Goal: Information Seeking & Learning: Learn about a topic

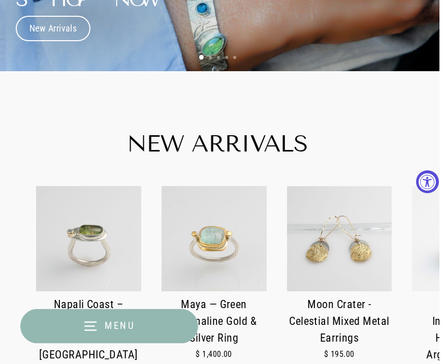
scroll to position [177, 5]
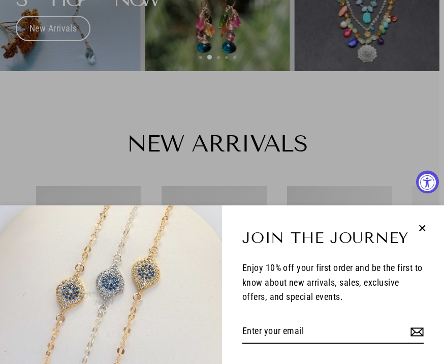
click at [421, 235] on icon "button" at bounding box center [421, 227] width 13 height 13
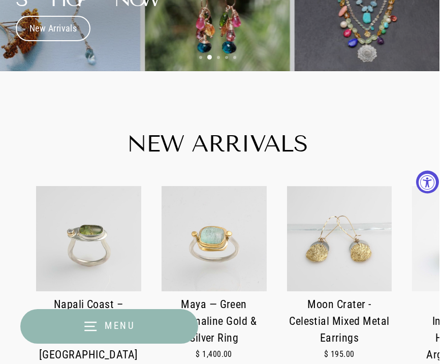
click at [102, 342] on button "Menu" at bounding box center [109, 326] width 178 height 35
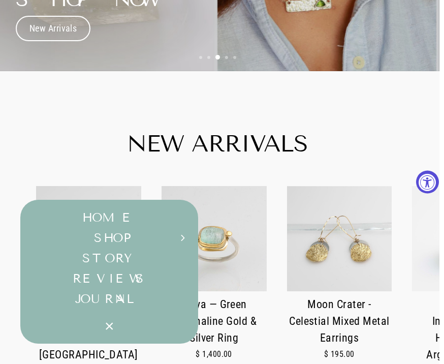
click at [139, 248] on button "SHOP Expand submenu" at bounding box center [109, 237] width 178 height 20
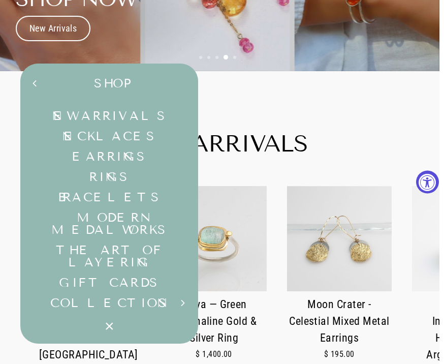
click at [159, 235] on link "Modern Medalworks" at bounding box center [109, 223] width 178 height 32
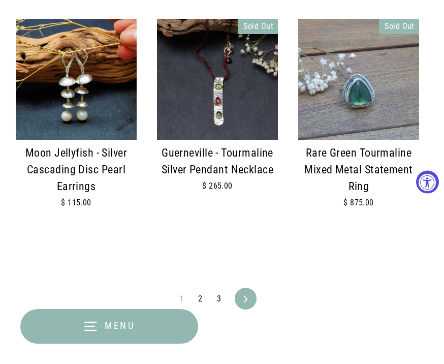
scroll to position [1966, 5]
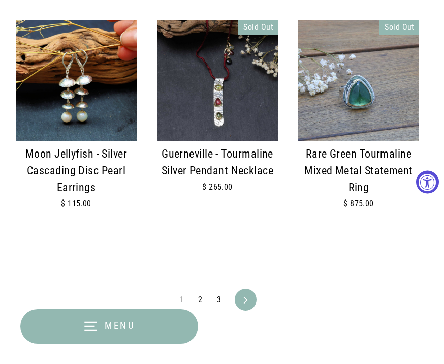
click at [194, 291] on link "2" at bounding box center [200, 299] width 16 height 16
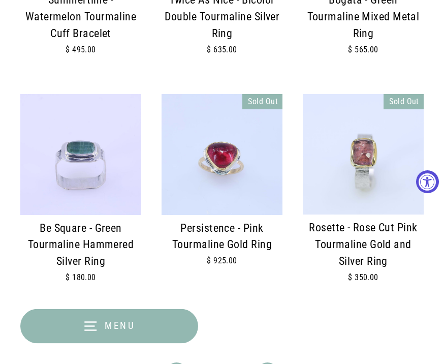
scroll to position [1943, 0]
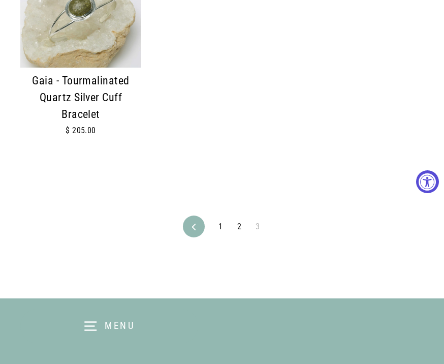
scroll to position [1683, 0]
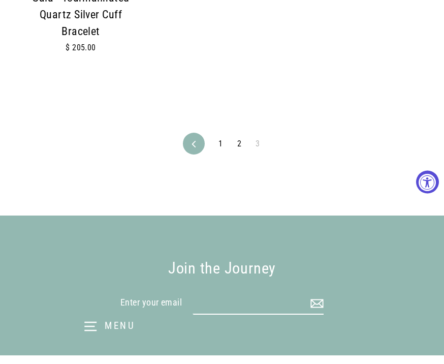
click at [236, 136] on link "2" at bounding box center [239, 144] width 16 height 16
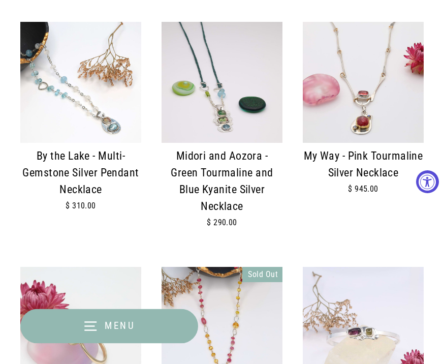
scroll to position [631, 0]
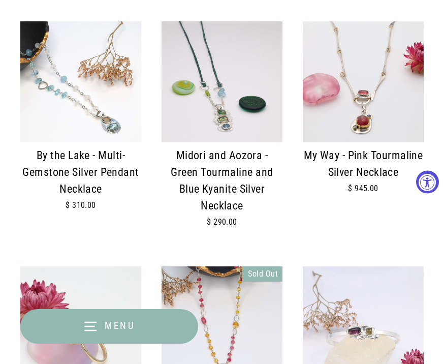
click at [322, 101] on img at bounding box center [363, 81] width 121 height 121
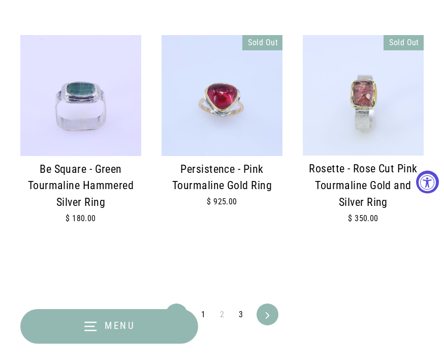
scroll to position [1994, 0]
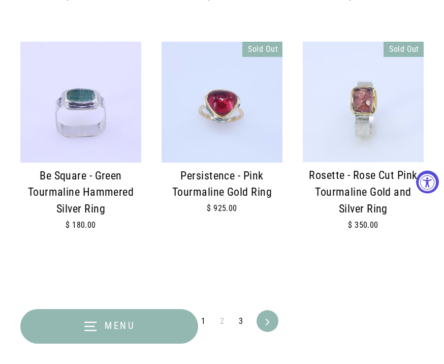
click at [264, 318] on icon at bounding box center [267, 321] width 7 height 7
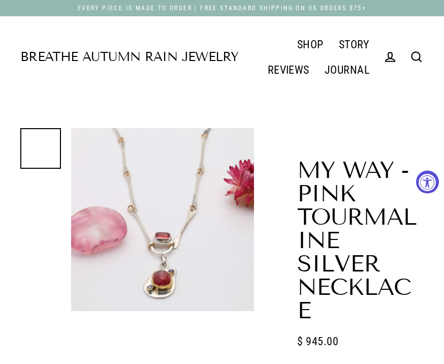
select select "3"
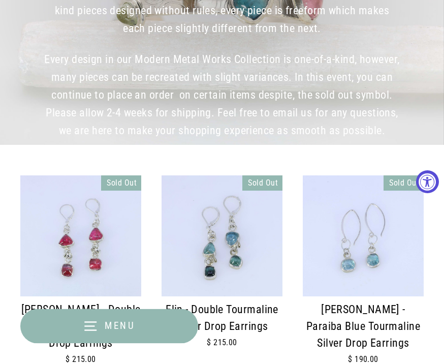
scroll to position [184, 0]
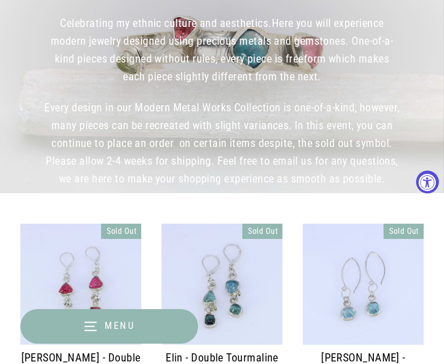
click at [91, 318] on icon "button" at bounding box center [90, 325] width 15 height 15
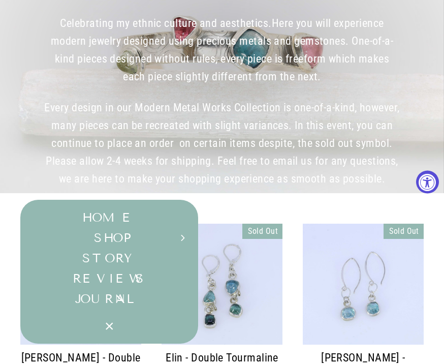
click at [105, 227] on button "SHOP Expand submenu" at bounding box center [109, 237] width 178 height 20
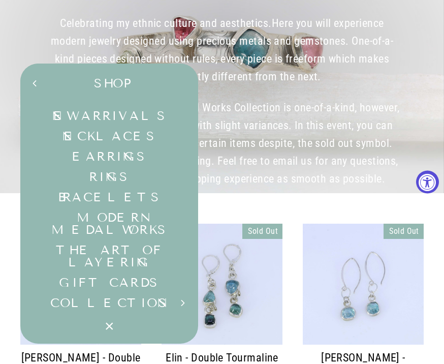
click at [79, 126] on link "Necklaces" at bounding box center [109, 136] width 178 height 20
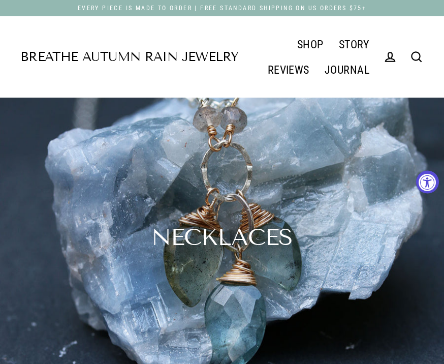
click at [417, 50] on icon at bounding box center [416, 57] width 14 height 14
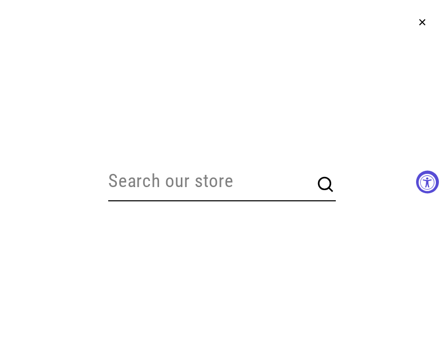
click at [160, 183] on input "Search our store" at bounding box center [210, 181] width 205 height 38
click at [415, 24] on icon "button" at bounding box center [421, 22] width 13 height 13
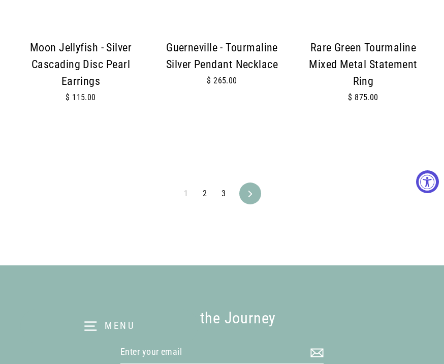
scroll to position [2072, 0]
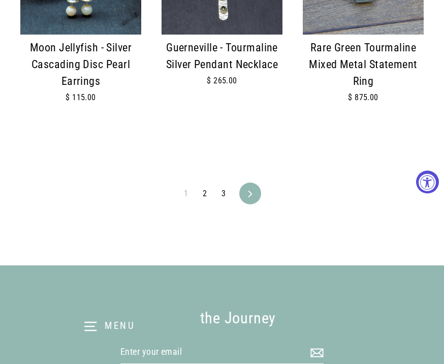
click at [203, 185] on link "2" at bounding box center [204, 193] width 16 height 16
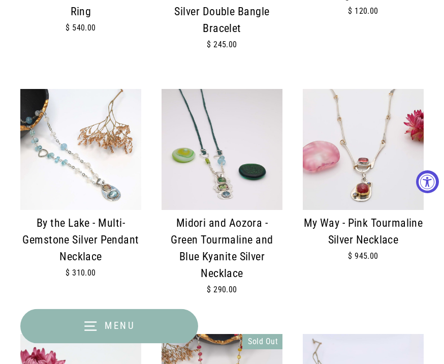
scroll to position [566, 0]
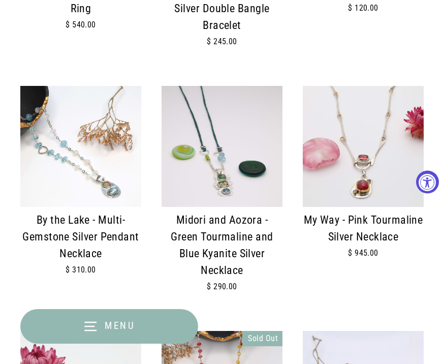
click at [343, 174] on img at bounding box center [363, 146] width 121 height 121
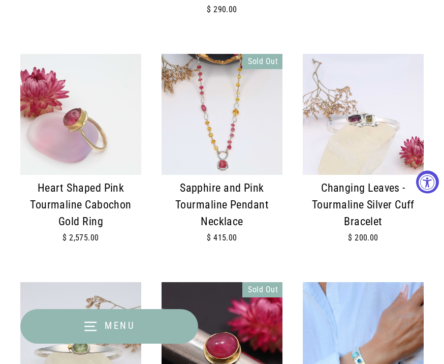
scroll to position [845, 0]
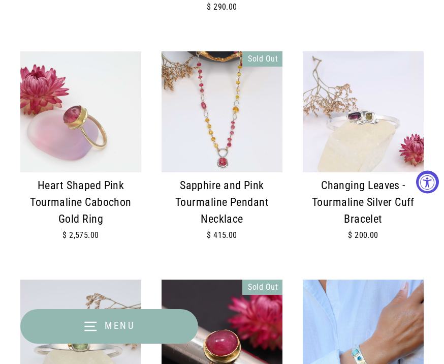
click at [34, 229] on div "$ 2,575.00" at bounding box center [80, 235] width 121 height 12
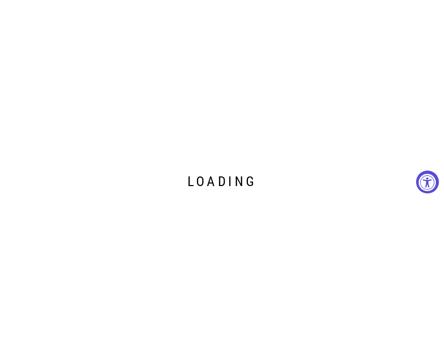
scroll to position [880, 0]
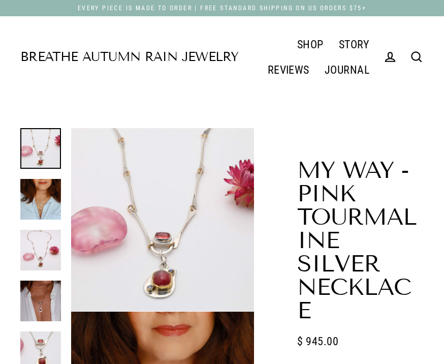
select select "3"
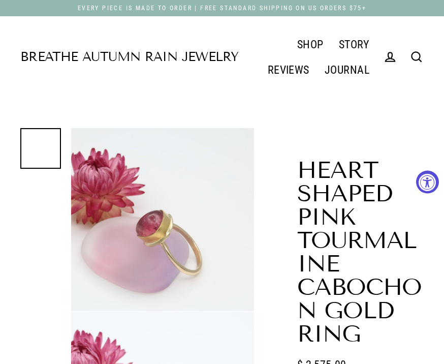
select select "3"
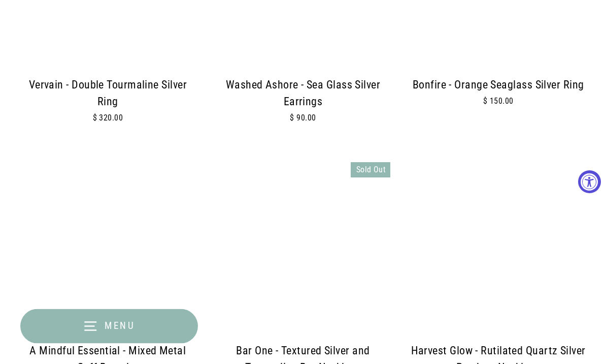
scroll to position [1034, 0]
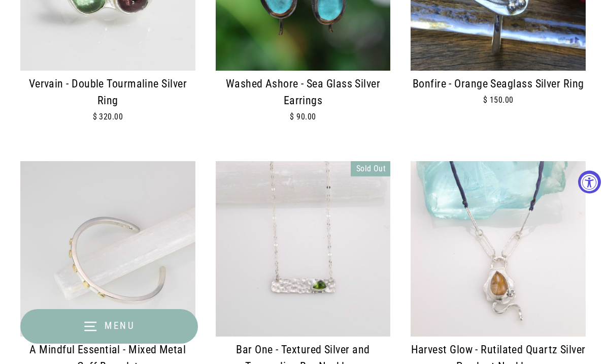
click at [294, 363] on div "Sold Out Bar One - Textured Silver and Tourmaline Bar Necklace $ 180.00" at bounding box center [292, 294] width 195 height 266
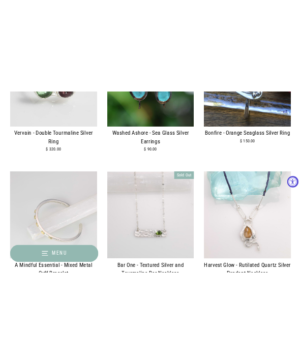
scroll to position [3292, 0]
